Goal: Task Accomplishment & Management: Use online tool/utility

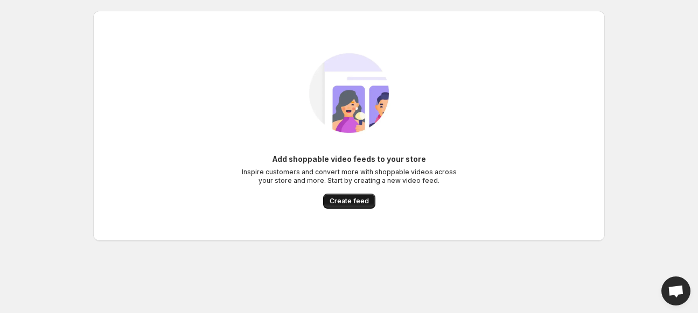
click at [338, 195] on button "Create feed" at bounding box center [349, 201] width 52 height 15
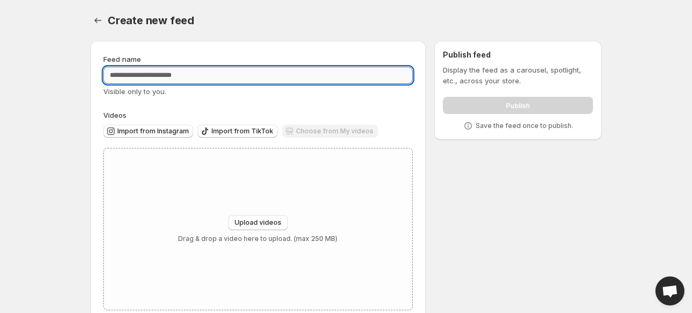
click at [142, 78] on input "Feed name" at bounding box center [258, 75] width 310 height 17
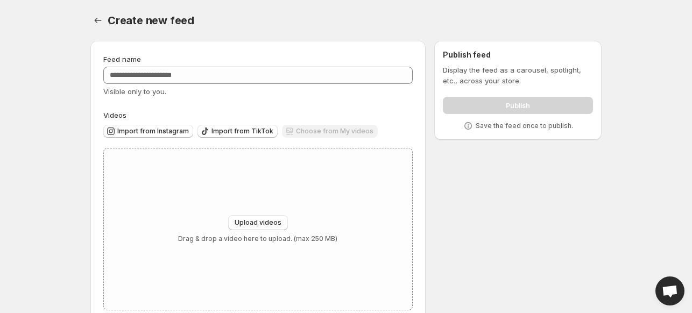
click at [529, 66] on p "Display the feed as a carousel, spotlight, etc., across your store." at bounding box center [518, 76] width 150 height 22
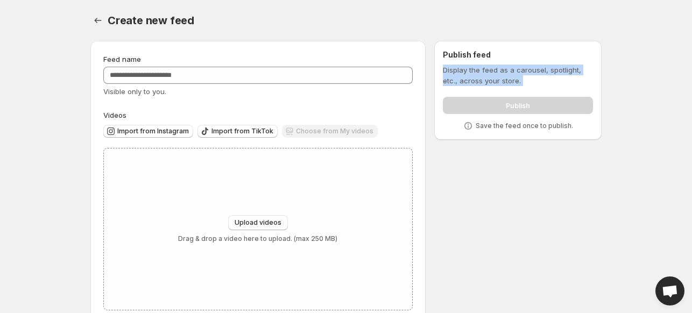
click at [529, 66] on p "Display the feed as a carousel, spotlight, etc., across your store." at bounding box center [518, 76] width 150 height 22
copy div "Display the feed as a carousel, spotlight, etc., across your store. Publish"
click at [528, 64] on div "Publish feed Display the feed as a carousel, spotlight, etc., across your store…" at bounding box center [518, 91] width 150 height 82
copy p "carousel"
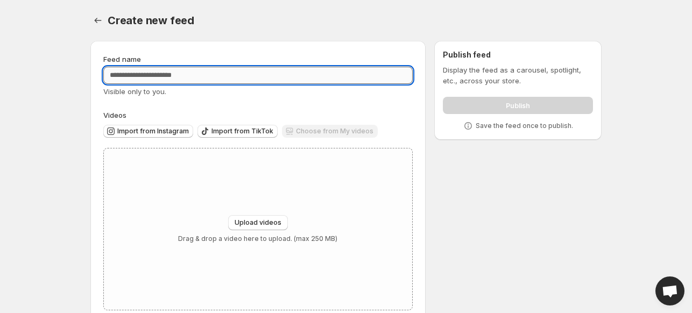
click at [149, 74] on input "Feed name" at bounding box center [258, 75] width 310 height 17
paste input "********"
type input "********"
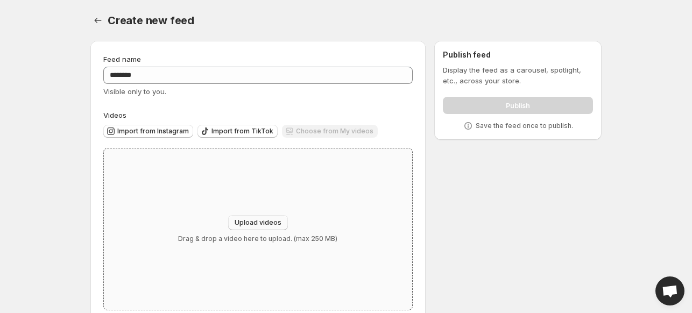
click at [257, 217] on button "Upload videos" at bounding box center [258, 222] width 60 height 15
type input "**********"
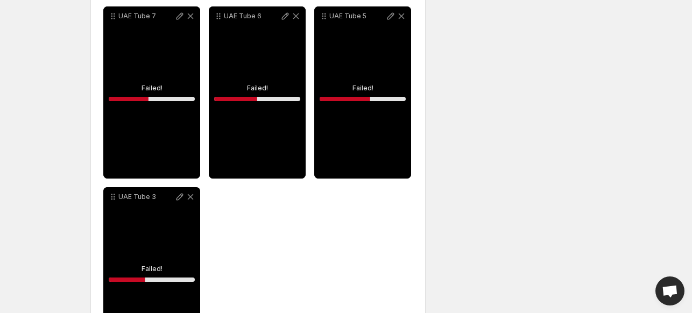
scroll to position [292, 0]
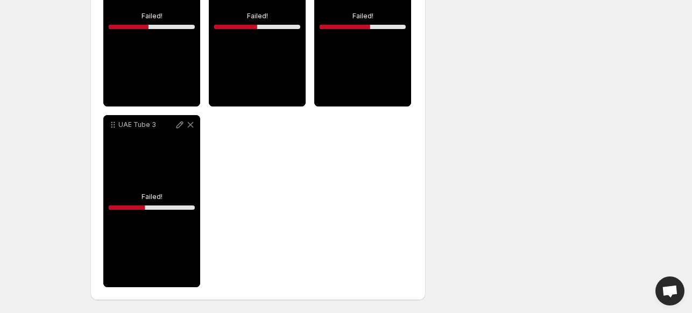
click at [254, 192] on div "**********" at bounding box center [258, 110] width 310 height 353
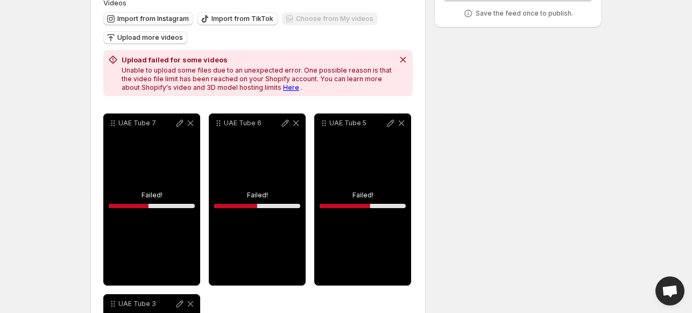
scroll to position [112, 0]
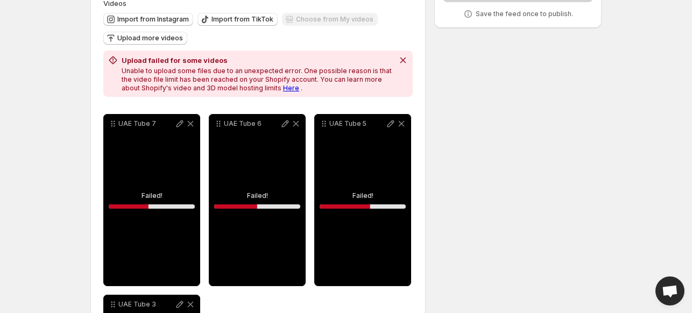
click at [283, 89] on link "Here" at bounding box center [291, 88] width 16 height 8
click at [402, 58] on icon "Dismiss notification" at bounding box center [403, 60] width 11 height 11
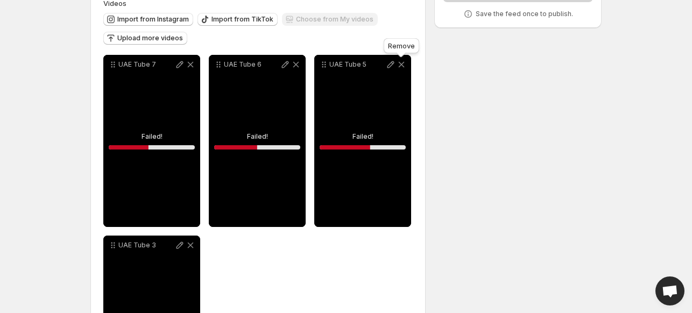
click at [399, 68] on icon at bounding box center [402, 65] width 6 height 6
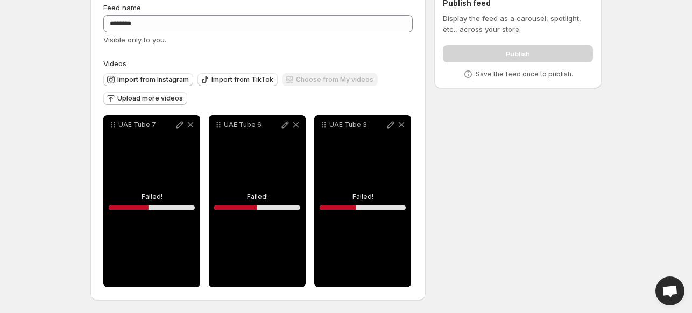
scroll to position [52, 0]
click at [298, 125] on icon at bounding box center [296, 125] width 11 height 11
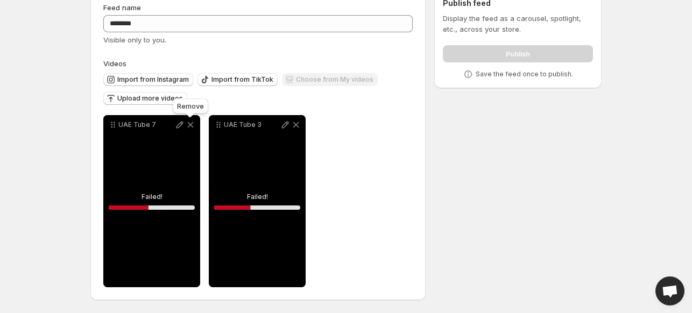
click at [194, 128] on icon at bounding box center [190, 125] width 11 height 11
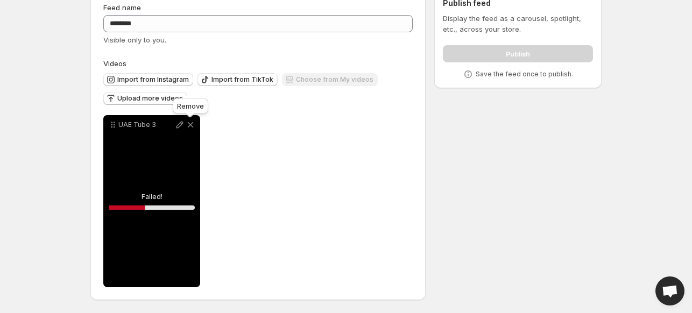
click at [190, 123] on icon at bounding box center [190, 125] width 11 height 11
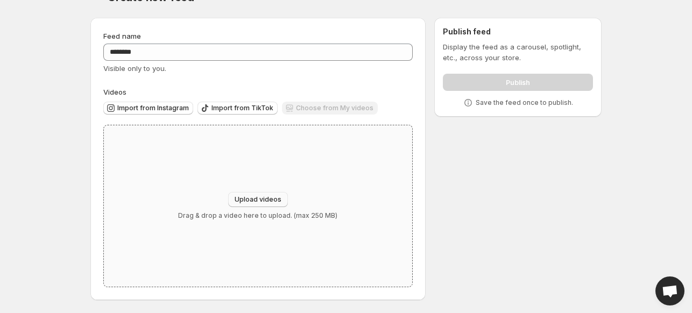
click at [279, 194] on button "Upload videos" at bounding box center [258, 199] width 60 height 15
type input "**********"
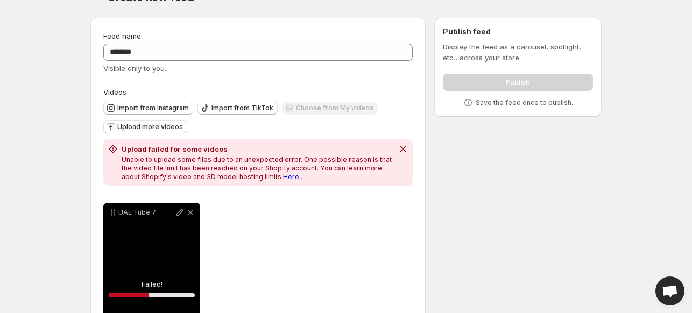
click at [283, 176] on link "Here" at bounding box center [291, 177] width 16 height 8
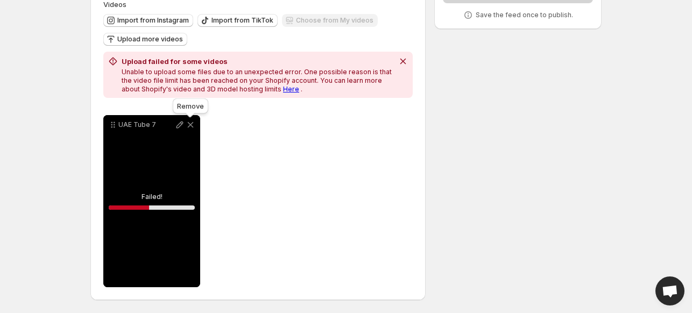
click at [191, 120] on icon at bounding box center [190, 125] width 11 height 11
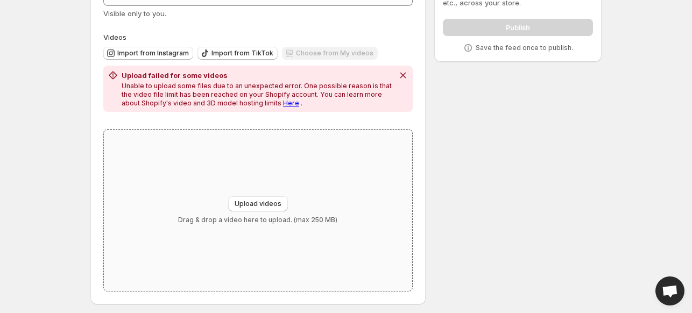
scroll to position [81, 0]
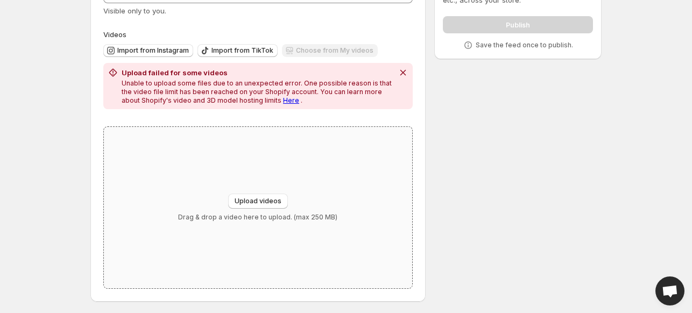
click at [256, 191] on div "Upload videos Drag & drop a video here to upload. (max 250 MB)" at bounding box center [258, 208] width 309 height 162
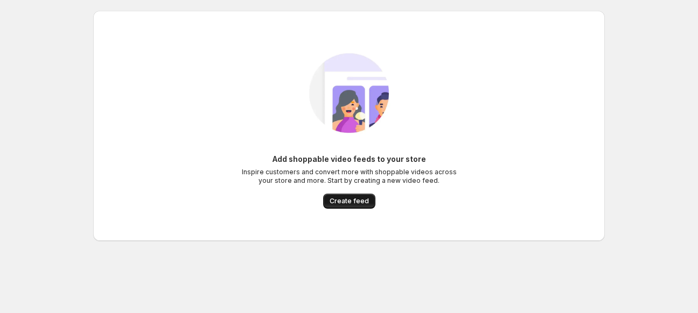
click at [333, 200] on span "Create feed" at bounding box center [349, 201] width 39 height 9
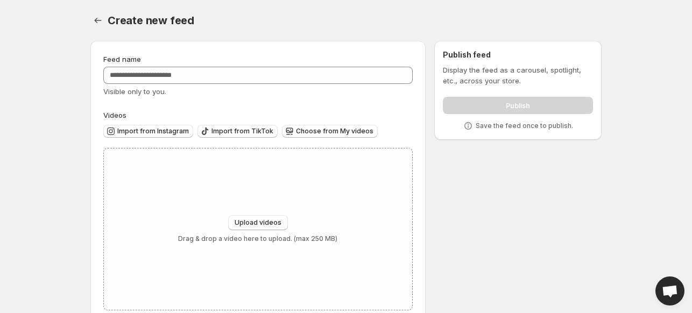
click at [530, 66] on p "Display the feed as a carousel, spotlight, etc., across your store." at bounding box center [518, 76] width 150 height 22
click at [237, 207] on div "Upload videos Drag & drop a video here to upload. (max 250 MB)" at bounding box center [258, 230] width 309 height 162
type input "**********"
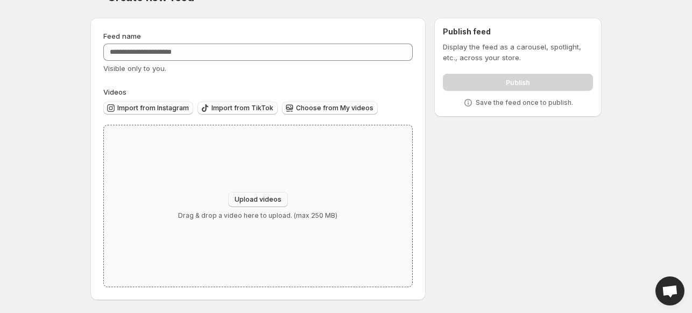
click at [276, 193] on button "Upload videos" at bounding box center [258, 199] width 60 height 15
type input "**********"
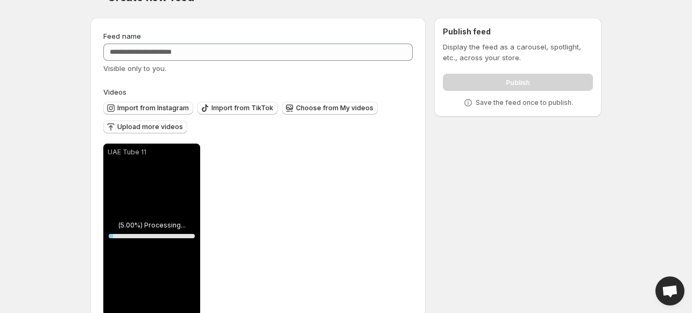
scroll to position [52, 0]
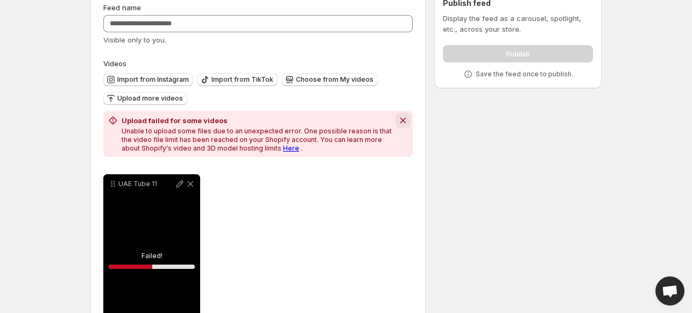
click at [404, 115] on icon "Dismiss notification" at bounding box center [403, 120] width 11 height 11
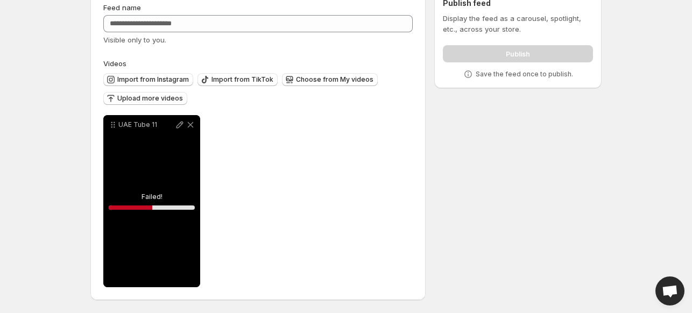
click at [169, 201] on div "UAE Tube 11" at bounding box center [151, 201] width 97 height 172
click at [191, 128] on icon at bounding box center [190, 125] width 11 height 11
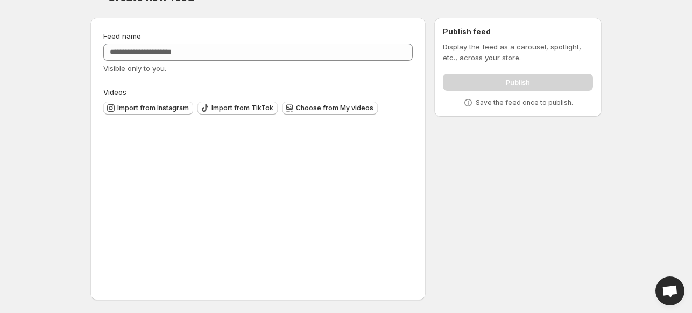
scroll to position [23, 0]
click at [159, 109] on span "Import from Instagram" at bounding box center [153, 108] width 72 height 9
click at [243, 103] on button "Import from TikTok" at bounding box center [238, 108] width 80 height 13
click at [316, 109] on span "Choose from My videos" at bounding box center [335, 108] width 78 height 9
click at [306, 112] on span "Choose from My videos" at bounding box center [335, 108] width 78 height 9
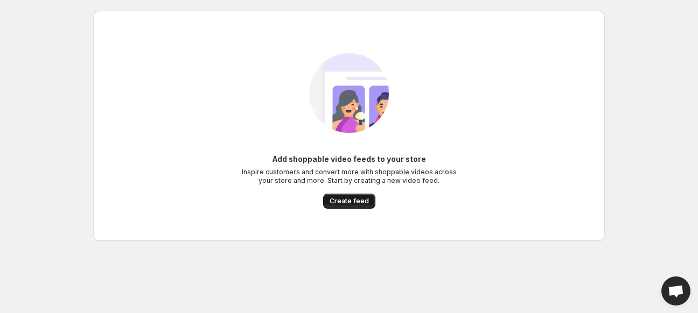
drag, startPoint x: 356, startPoint y: 213, endPoint x: 362, endPoint y: 207, distance: 8.8
click at [362, 207] on div "Add shoppable video feeds to your store Inspire customers and convert more with…" at bounding box center [349, 125] width 494 height 187
click at [362, 207] on button "Create feed" at bounding box center [349, 201] width 52 height 15
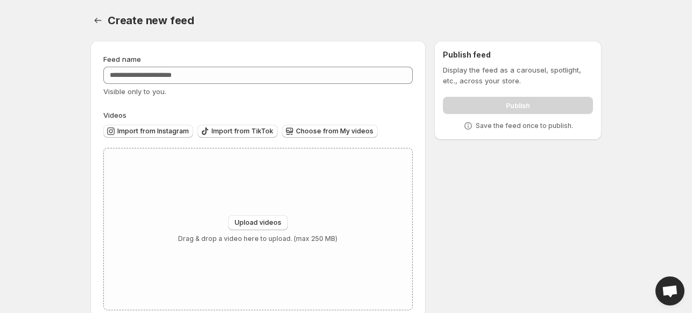
click at [526, 68] on p "Display the feed as a carousel, spotlight, etc., across your store." at bounding box center [518, 76] width 150 height 22
copy p "carousel"
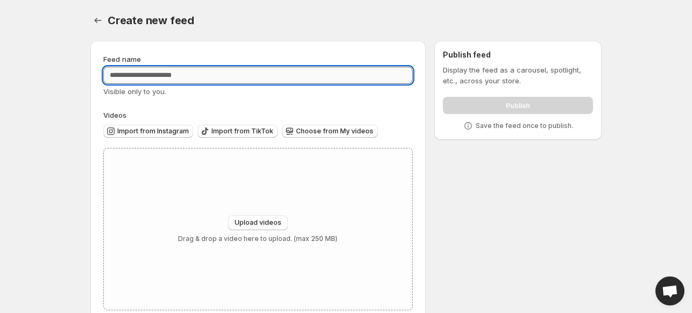
click at [211, 78] on input "Feed name" at bounding box center [258, 75] width 310 height 17
paste input "********"
type input "********"
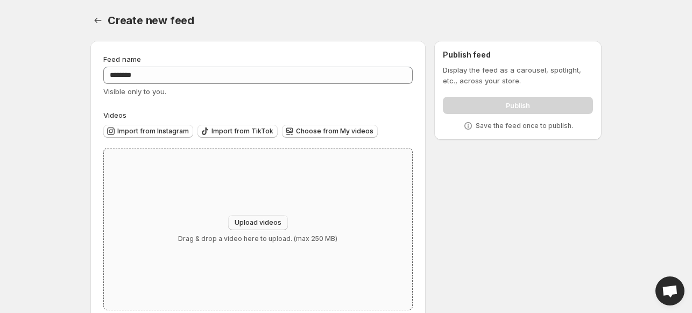
click at [262, 230] on button "Upload videos" at bounding box center [258, 222] width 60 height 15
type input "**********"
click at [271, 225] on span "Upload videos" at bounding box center [258, 223] width 47 height 9
type input "**********"
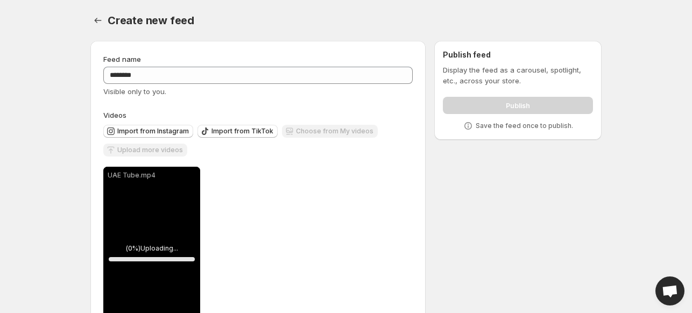
scroll to position [52, 0]
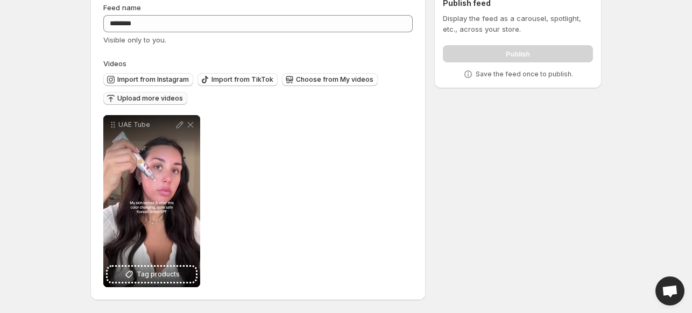
click at [141, 98] on span "Upload more videos" at bounding box center [150, 98] width 66 height 9
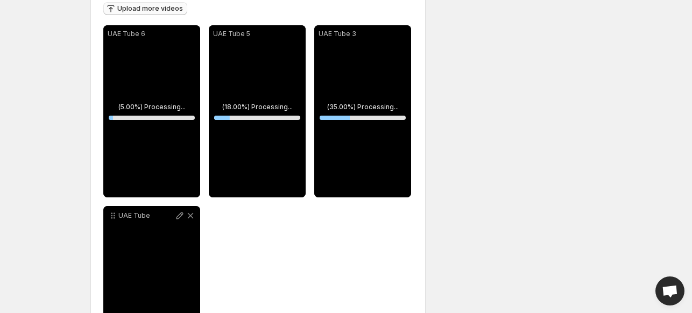
scroll to position [233, 0]
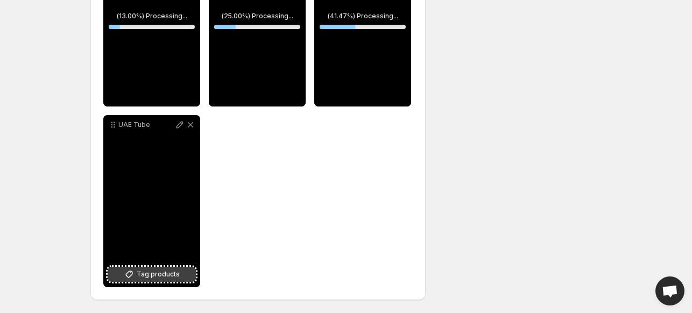
click at [151, 272] on span "Tag products" at bounding box center [158, 274] width 43 height 11
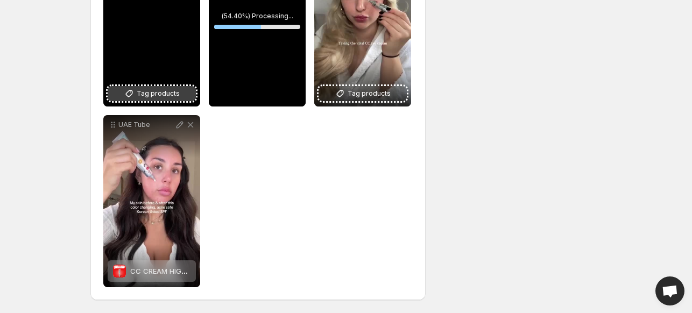
click at [160, 93] on span "Tag products" at bounding box center [158, 93] width 43 height 11
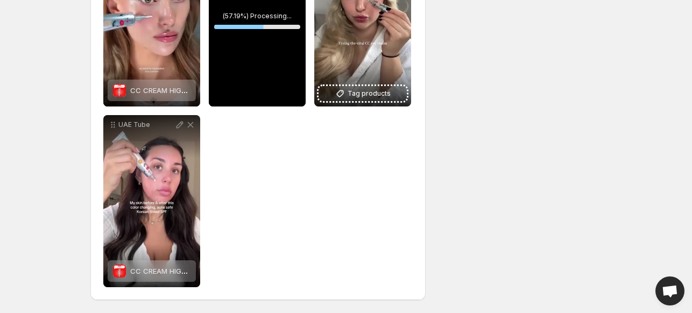
scroll to position [168, 0]
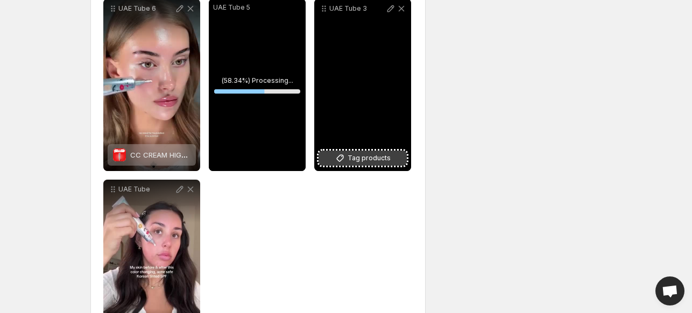
click at [347, 162] on button "Tag products" at bounding box center [363, 158] width 88 height 15
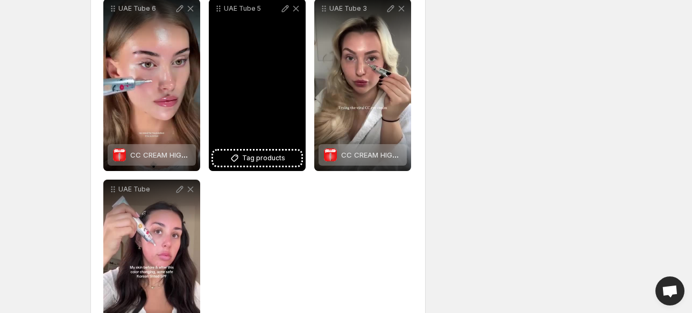
click at [240, 150] on div "UAE Tube 5" at bounding box center [257, 85] width 97 height 172
click at [267, 159] on span "Tag products" at bounding box center [263, 158] width 43 height 11
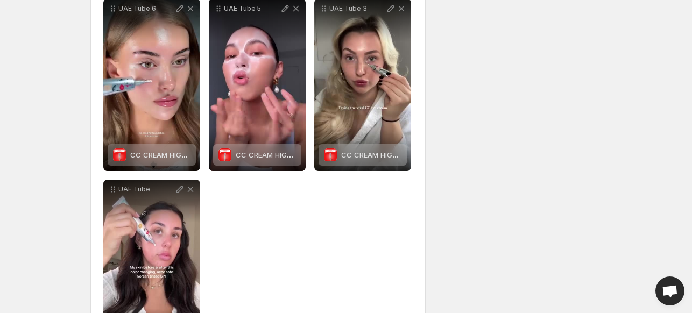
scroll to position [0, 0]
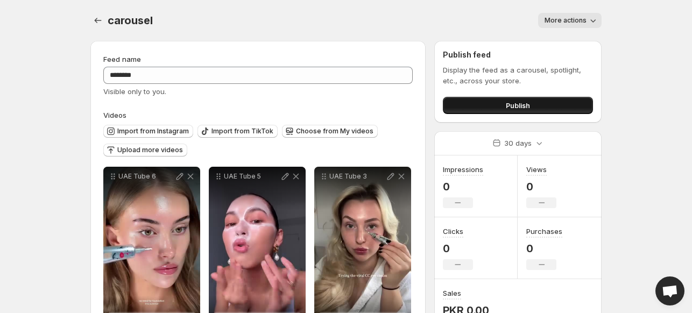
click at [573, 101] on button "Publish" at bounding box center [518, 105] width 150 height 17
click at [472, 104] on button "Publish" at bounding box center [518, 105] width 150 height 17
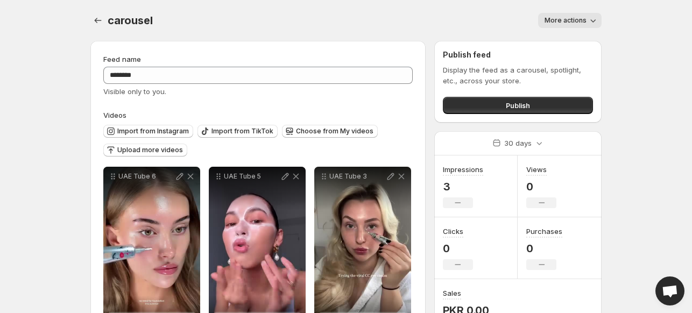
click at [590, 11] on div "carousel. This page is ready carousel More actions More actions More actions" at bounding box center [346, 20] width 512 height 41
click at [590, 17] on icon "button" at bounding box center [593, 20] width 11 height 11
click at [369, 6] on div "carousel. This page is ready carousel More actions More actions More actions" at bounding box center [346, 20] width 512 height 41
click at [97, 17] on icon "Settings" at bounding box center [98, 20] width 11 height 11
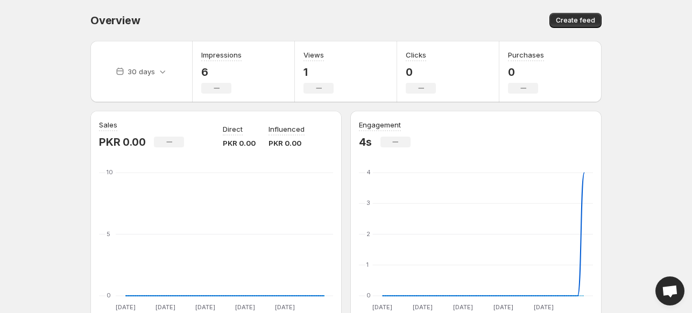
click at [4, 133] on body "Home Feeds Videos Subscription Settings Overview. This page is ready Overview C…" at bounding box center [346, 156] width 692 height 313
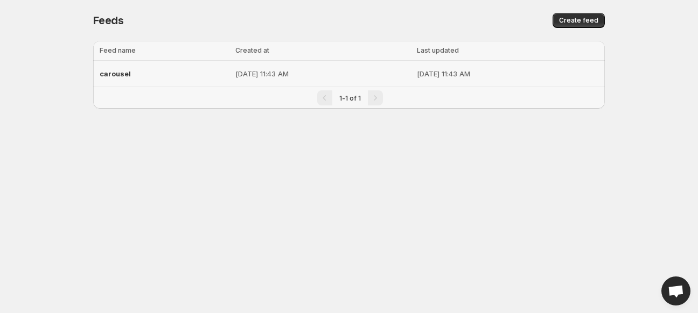
click at [122, 74] on span "carousel" at bounding box center [115, 73] width 31 height 9
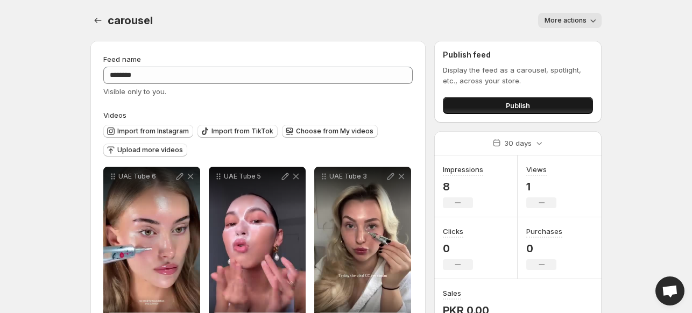
click at [498, 102] on button "Publish" at bounding box center [518, 105] width 150 height 17
click at [472, 99] on button "Publish" at bounding box center [518, 105] width 150 height 17
click at [465, 103] on button "Publish" at bounding box center [518, 105] width 150 height 17
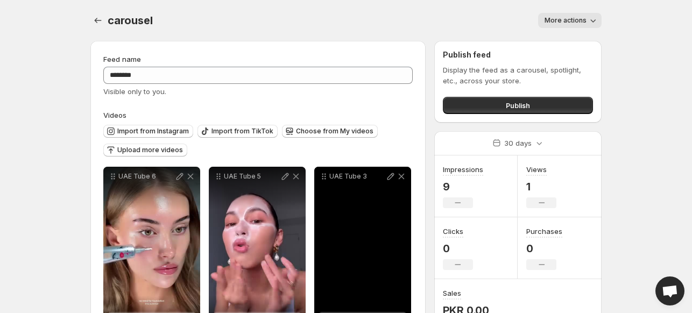
click at [467, 111] on button "Publish" at bounding box center [518, 105] width 150 height 17
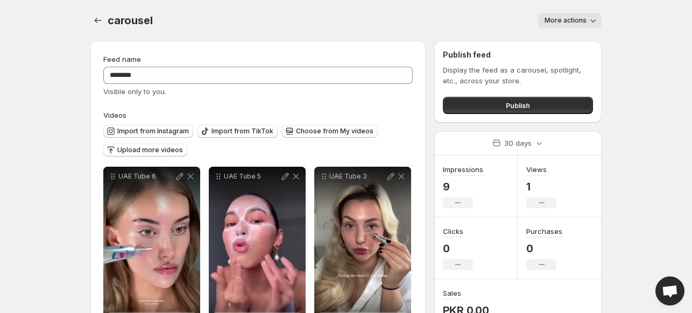
drag, startPoint x: 15, startPoint y: 99, endPoint x: -14, endPoint y: 139, distance: 49.4
click at [0, 139] on html "**********" at bounding box center [346, 156] width 692 height 313
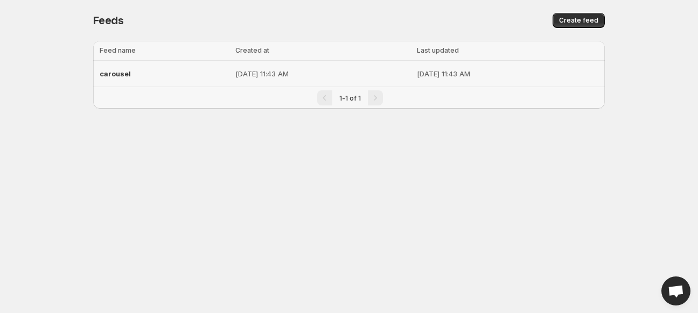
click at [105, 75] on span "carousel" at bounding box center [115, 73] width 31 height 9
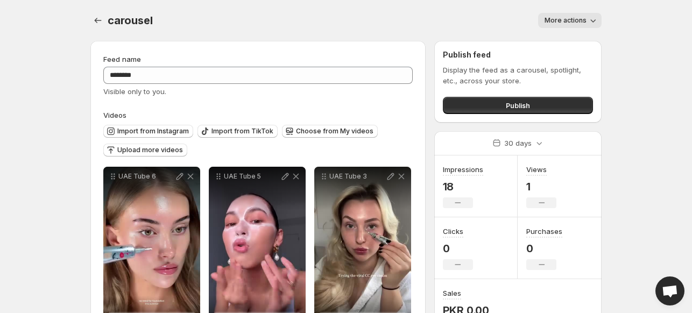
drag, startPoint x: 105, startPoint y: 75, endPoint x: 596, endPoint y: 100, distance: 491.7
click at [596, 100] on div "Publish feed Display the feed as a carousel, spotlight, etc., across your store…" at bounding box center [518, 82] width 167 height 82
click at [552, 107] on button "Publish" at bounding box center [518, 105] width 150 height 17
click at [489, 114] on button "Publish" at bounding box center [518, 105] width 150 height 17
click at [485, 101] on button "Publish" at bounding box center [518, 105] width 150 height 17
